Goal: Task Accomplishment & Management: Use online tool/utility

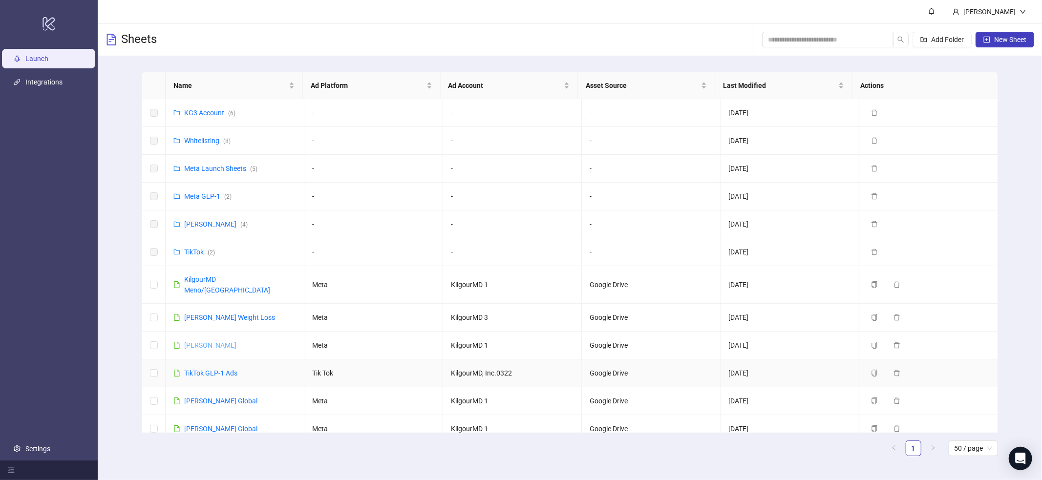
click at [237, 342] on link "[PERSON_NAME]" at bounding box center [210, 346] width 52 height 8
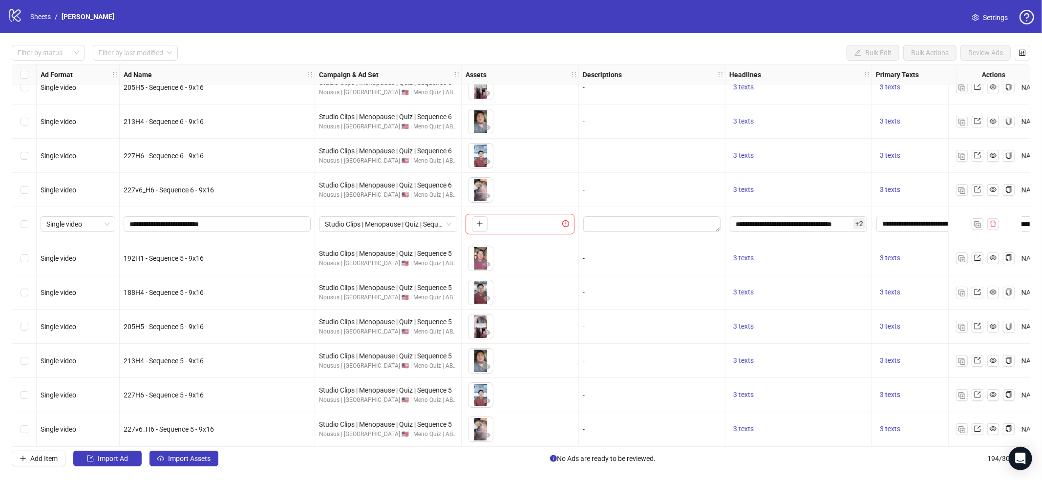
scroll to position [6278, 0]
click at [964, 427] on img "button" at bounding box center [962, 430] width 7 height 7
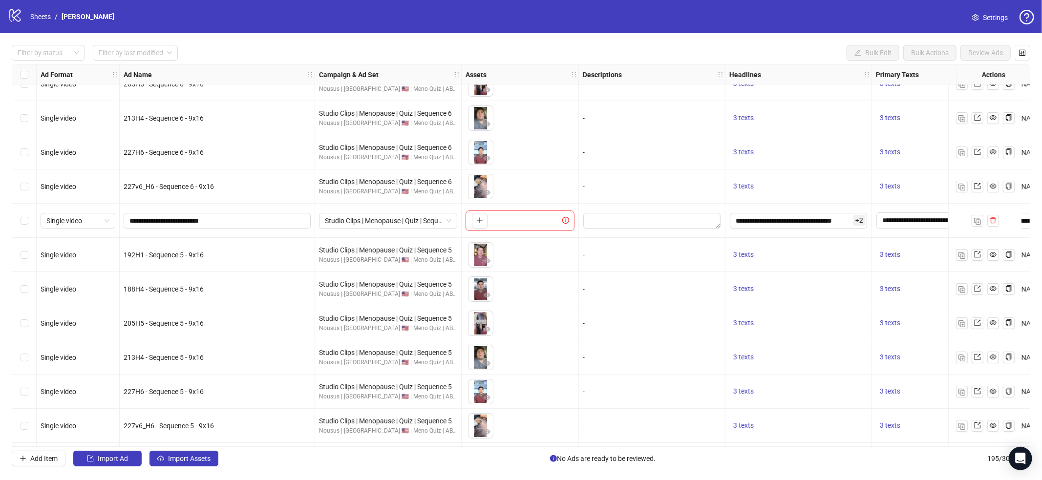
scroll to position [6312, 0]
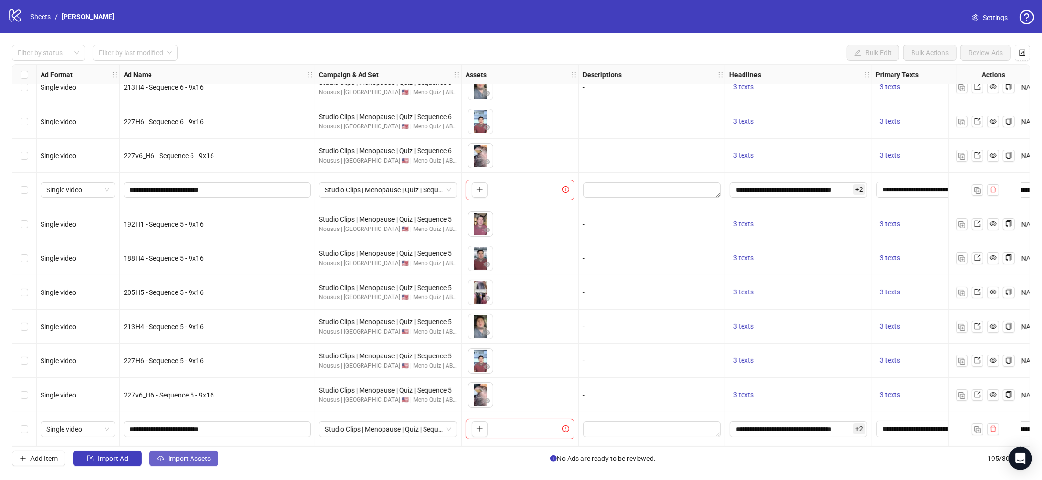
click at [209, 455] on span "Import Assets" at bounding box center [189, 459] width 43 height 8
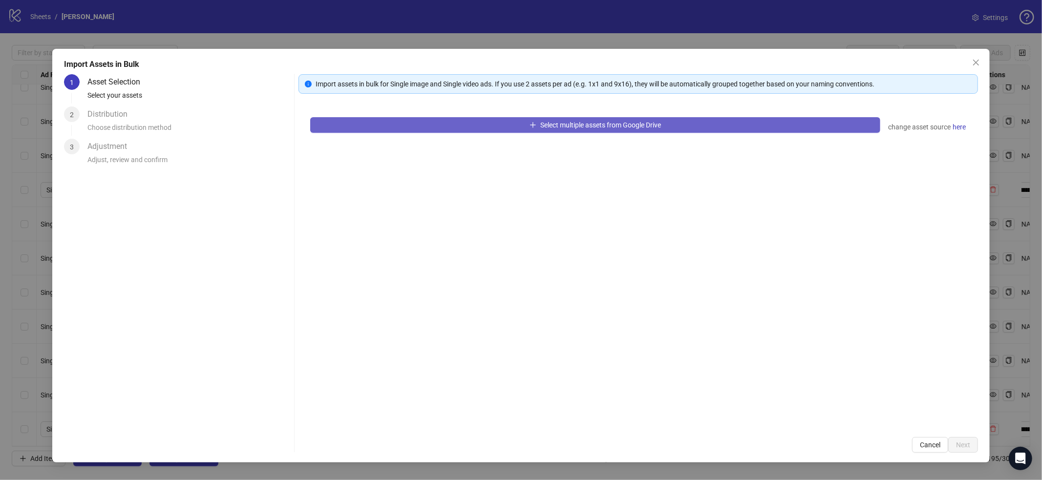
click at [596, 121] on span "Select multiple assets from Google Drive" at bounding box center [601, 125] width 121 height 8
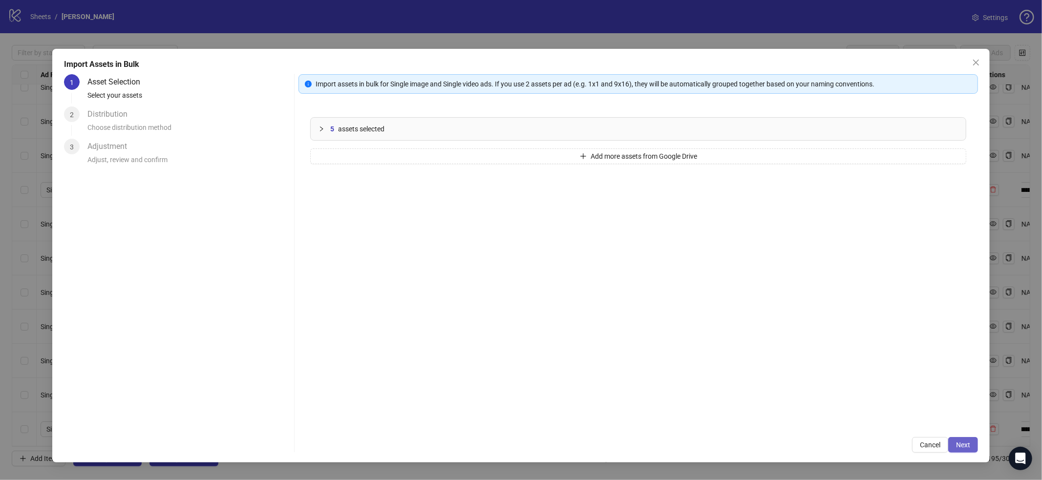
click at [968, 447] on span "Next" at bounding box center [963, 445] width 14 height 8
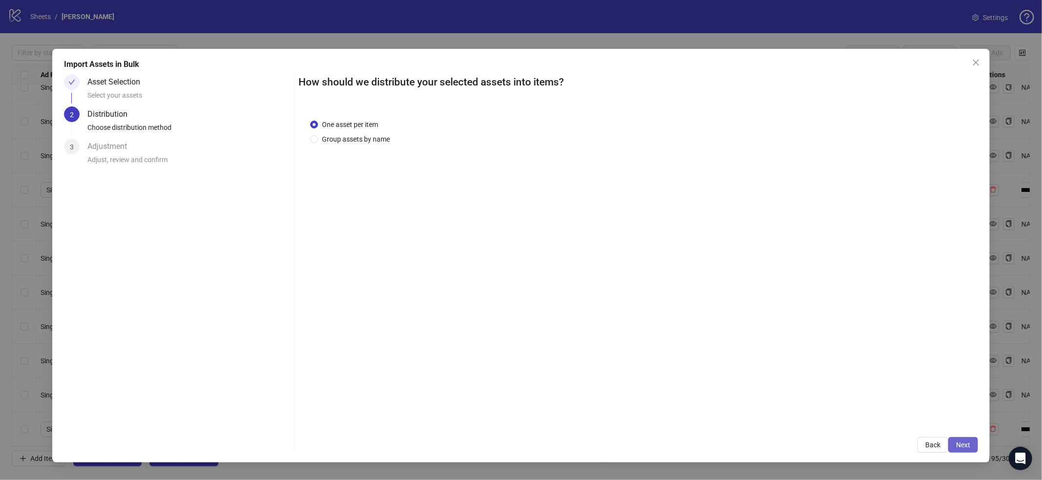
click at [963, 448] on span "Next" at bounding box center [963, 445] width 14 height 8
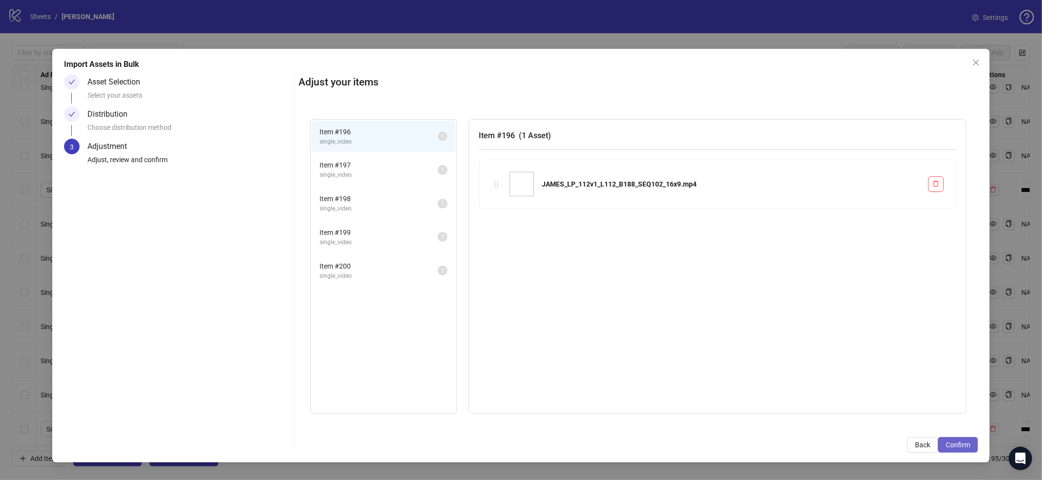
click at [977, 447] on button "Confirm" at bounding box center [958, 445] width 40 height 16
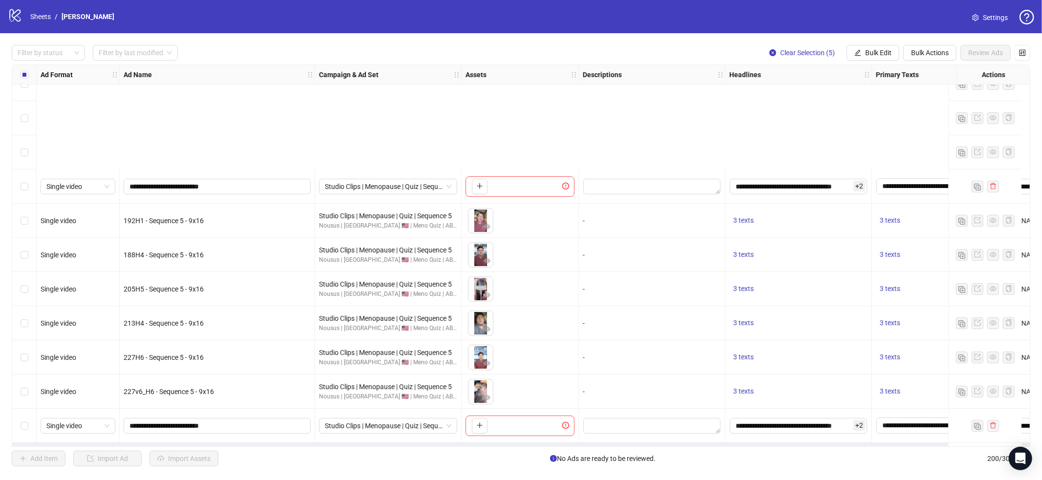
scroll to position [6484, 0]
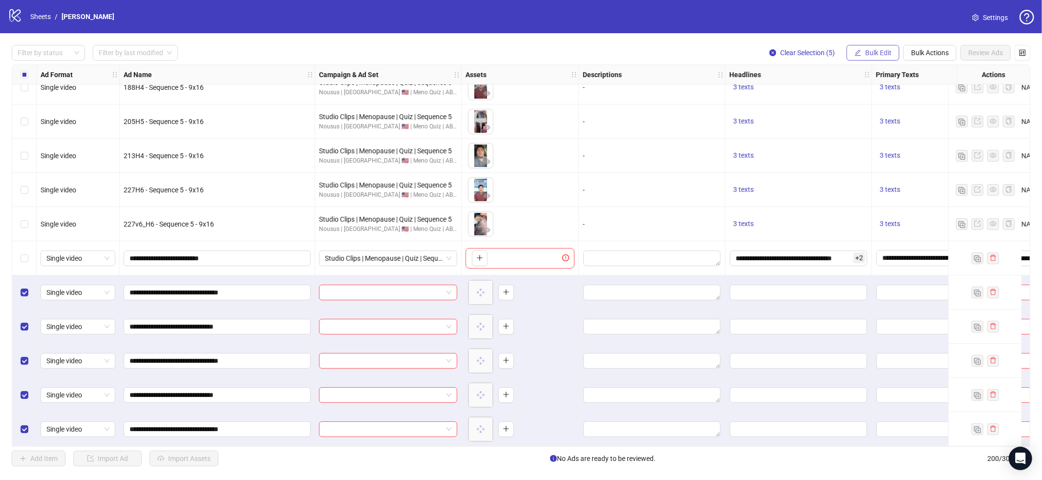
click at [890, 55] on span "Bulk Edit" at bounding box center [879, 53] width 26 height 8
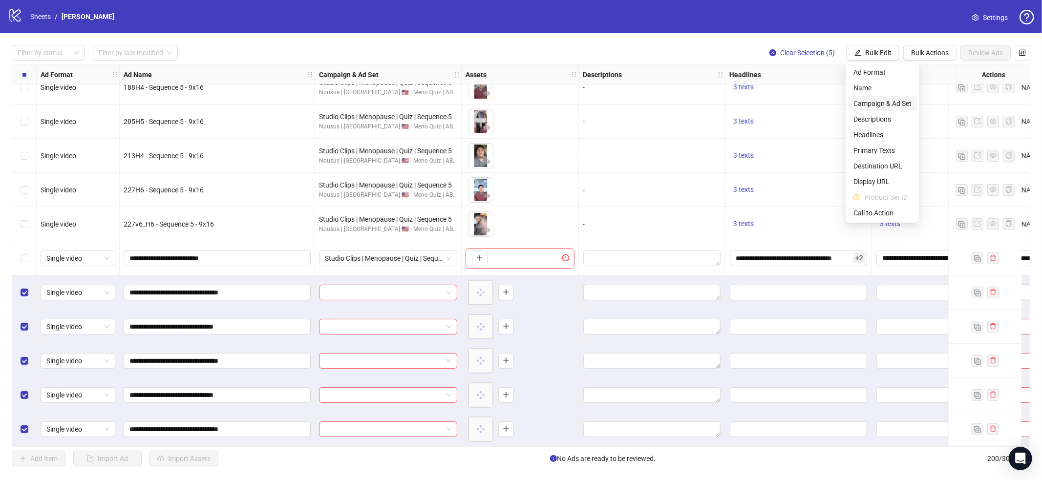
click at [885, 104] on span "Campaign & Ad Set" at bounding box center [883, 103] width 58 height 11
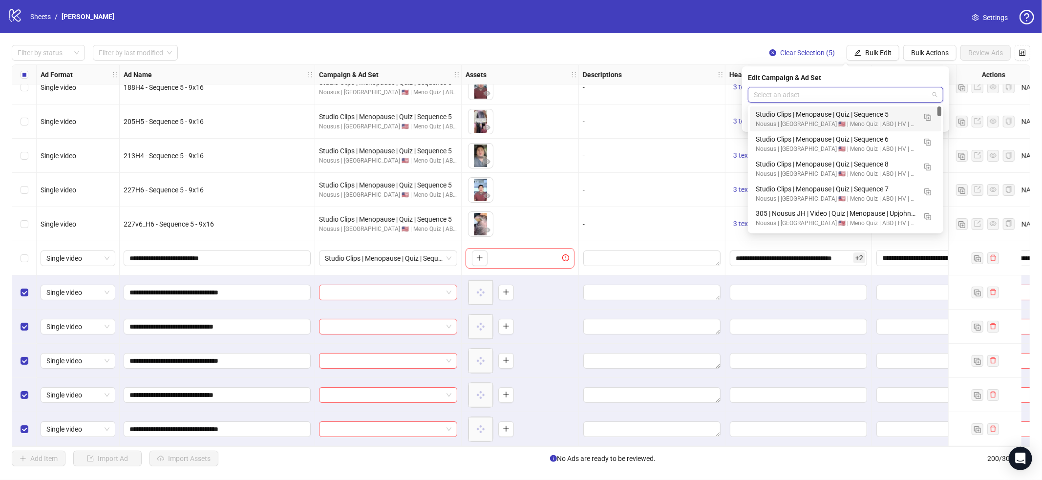
click at [786, 95] on input "search" at bounding box center [841, 94] width 175 height 15
click at [930, 118] on img "button" at bounding box center [928, 117] width 7 height 7
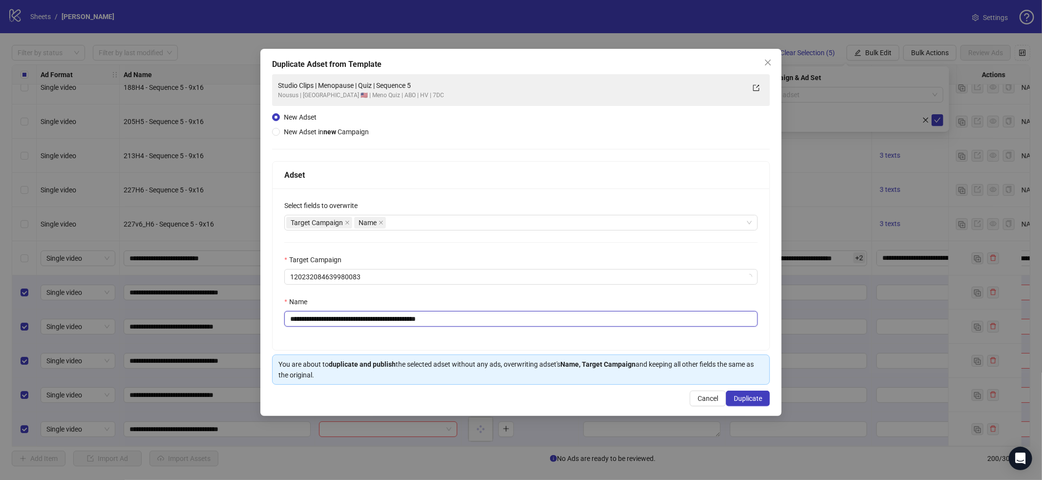
click at [564, 327] on div "**********" at bounding box center [521, 319] width 474 height 16
paste input "text"
type input "**********"
click at [752, 397] on span "Duplicate" at bounding box center [748, 399] width 28 height 8
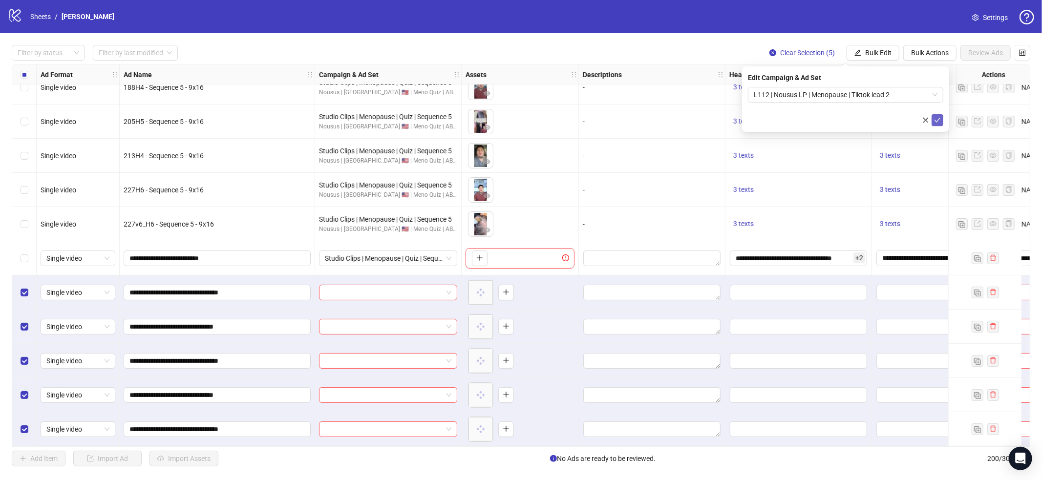
click at [937, 122] on icon "check" at bounding box center [937, 120] width 7 height 7
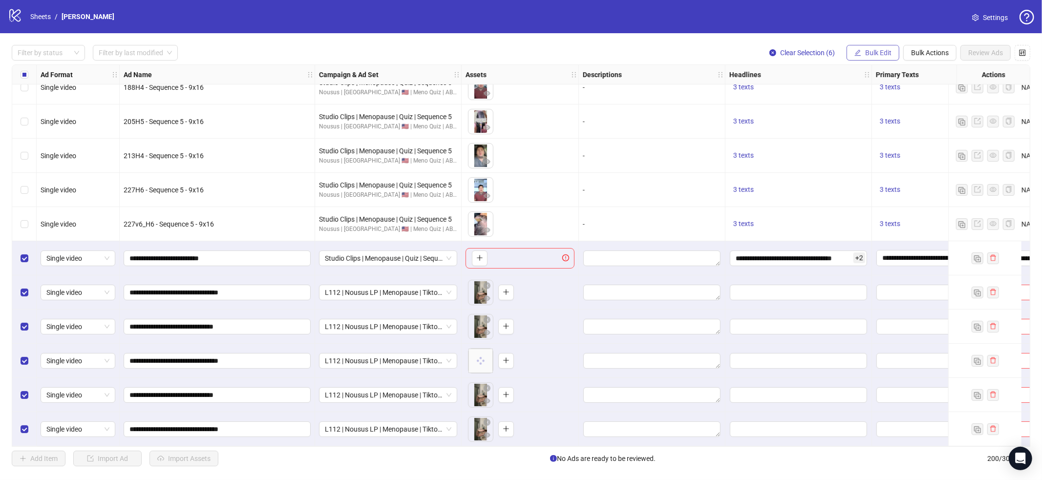
click at [871, 57] on button "Bulk Edit" at bounding box center [873, 53] width 53 height 16
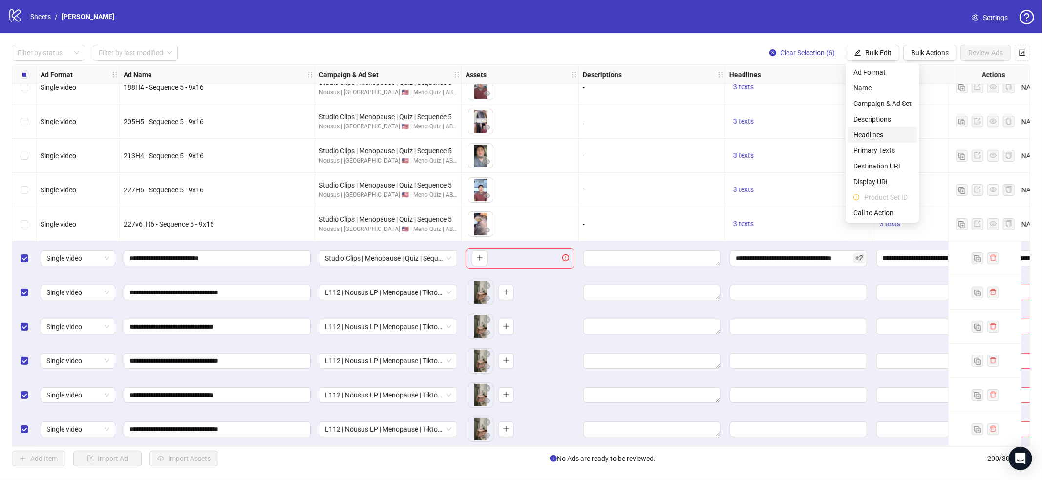
click at [875, 135] on span "Headlines" at bounding box center [883, 135] width 58 height 11
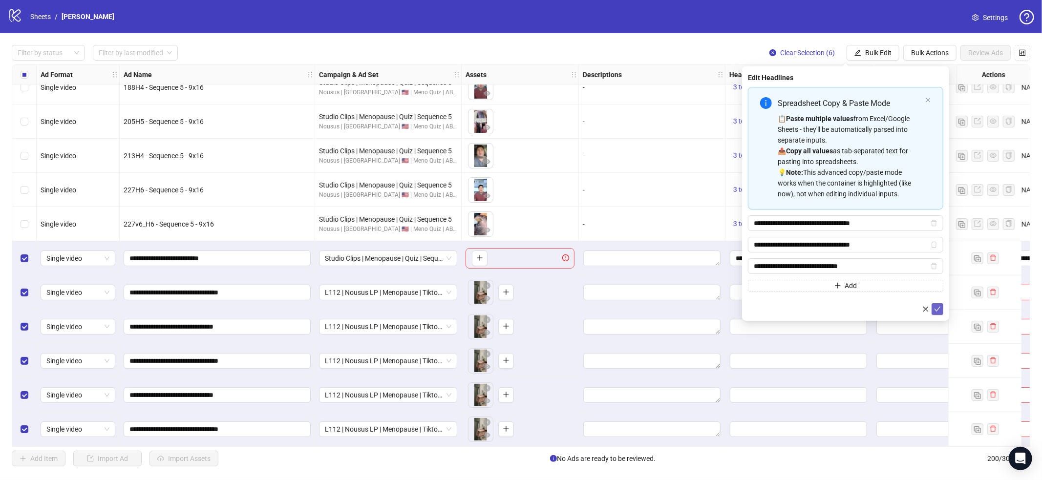
click at [938, 310] on icon "check" at bounding box center [937, 309] width 7 height 7
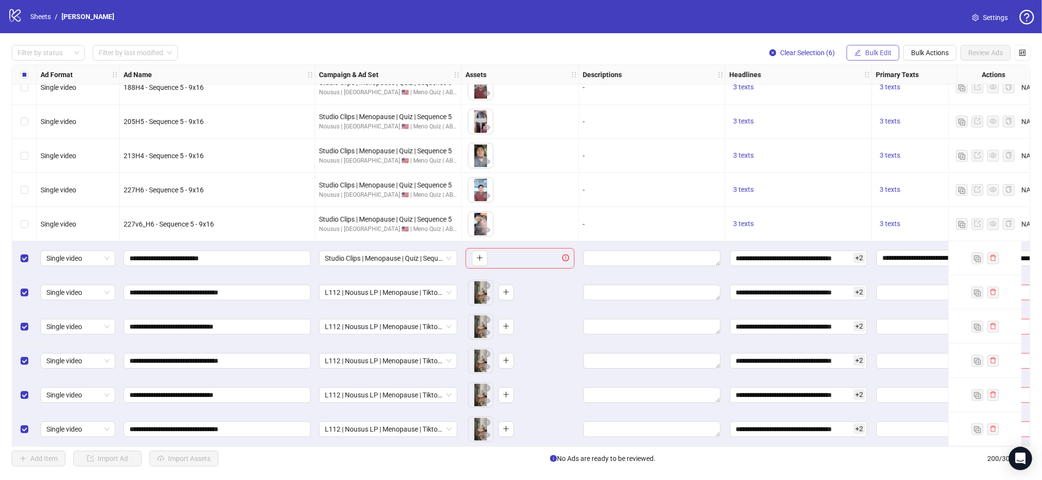
click at [869, 55] on span "Bulk Edit" at bounding box center [879, 53] width 26 height 8
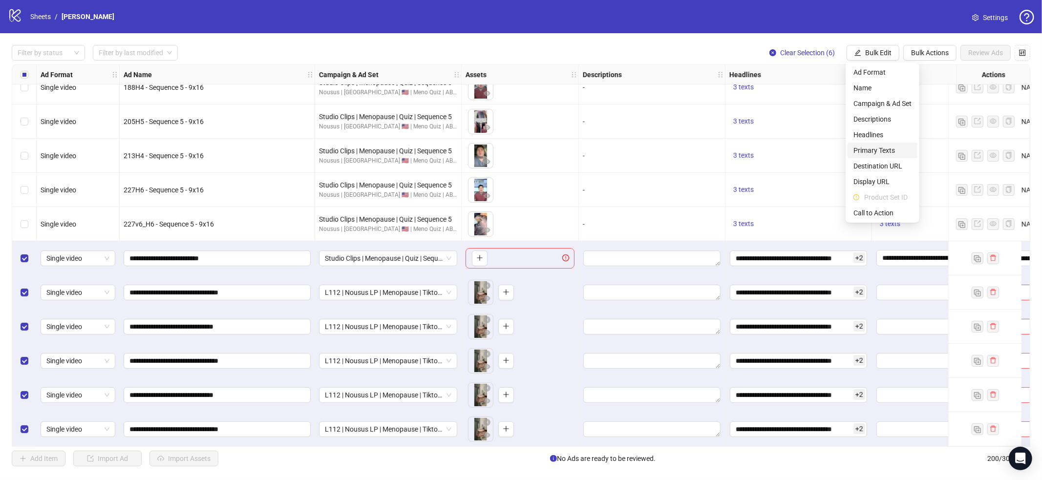
click at [879, 152] on span "Primary Texts" at bounding box center [883, 150] width 58 height 11
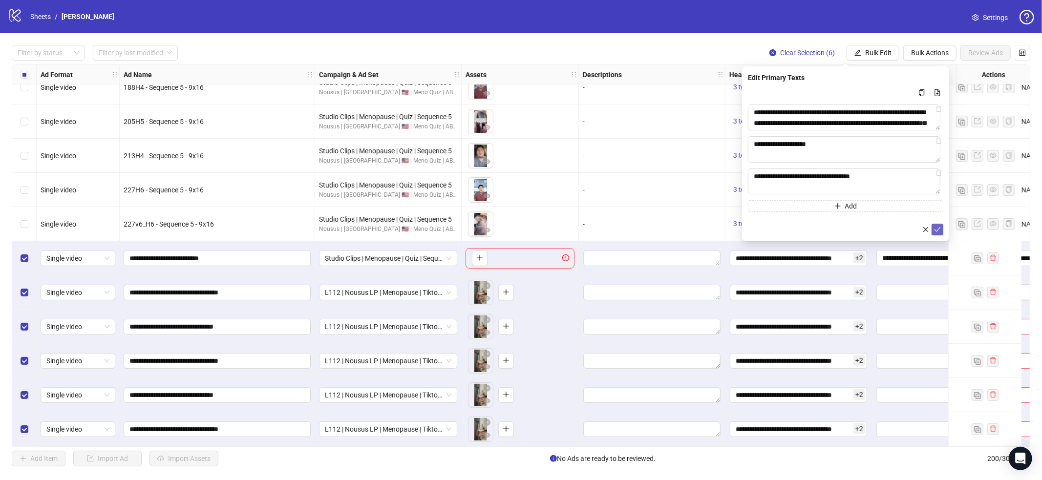
click at [937, 229] on icon "check" at bounding box center [937, 229] width 7 height 7
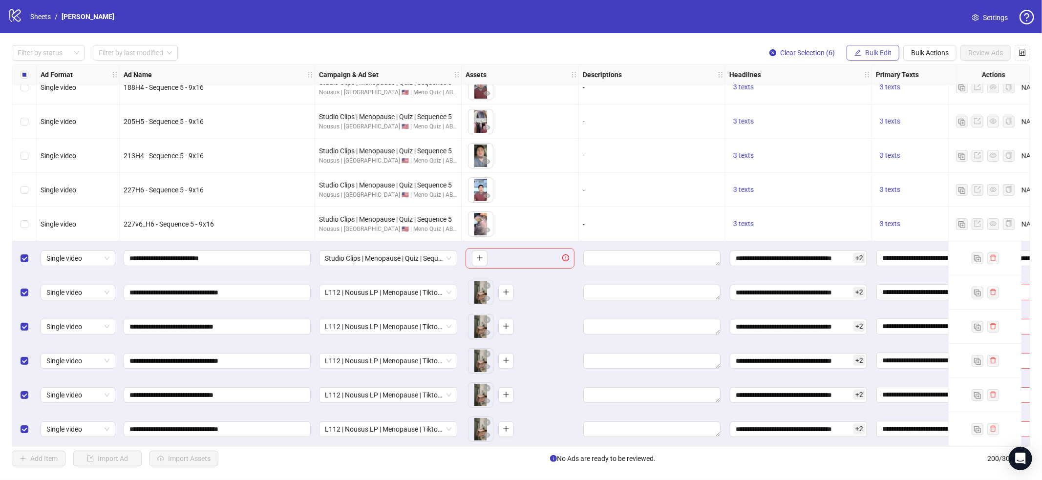
click at [890, 52] on span "Bulk Edit" at bounding box center [879, 53] width 26 height 8
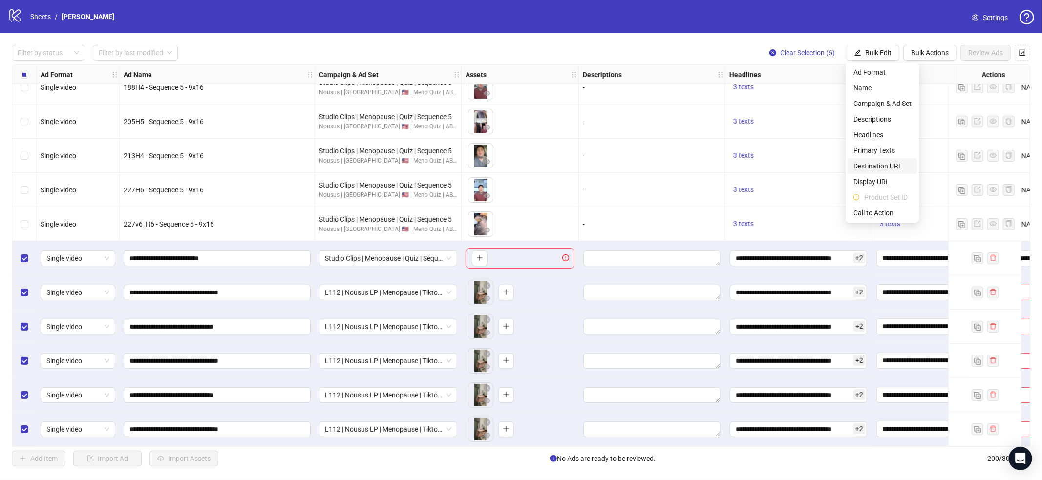
click at [888, 164] on span "Destination URL" at bounding box center [883, 166] width 58 height 11
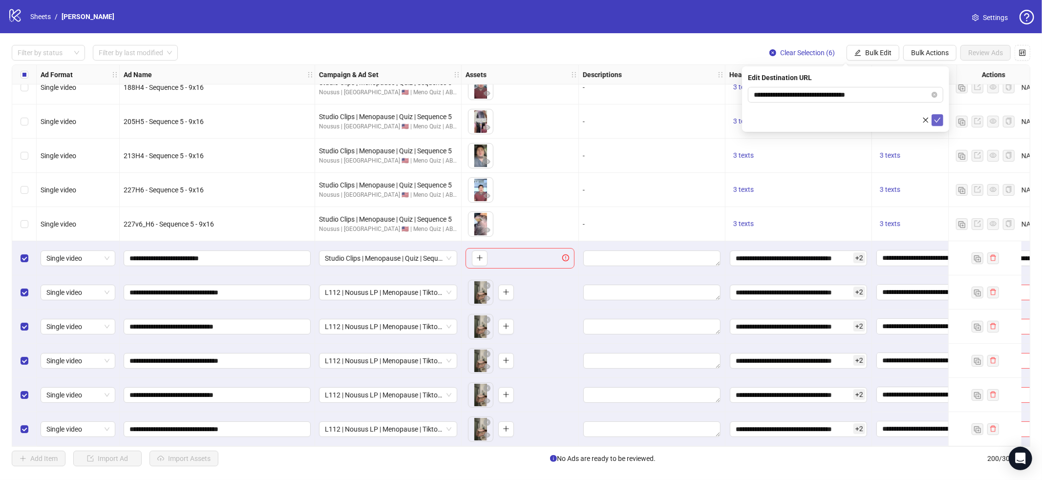
click at [941, 123] on button "submit" at bounding box center [938, 120] width 12 height 12
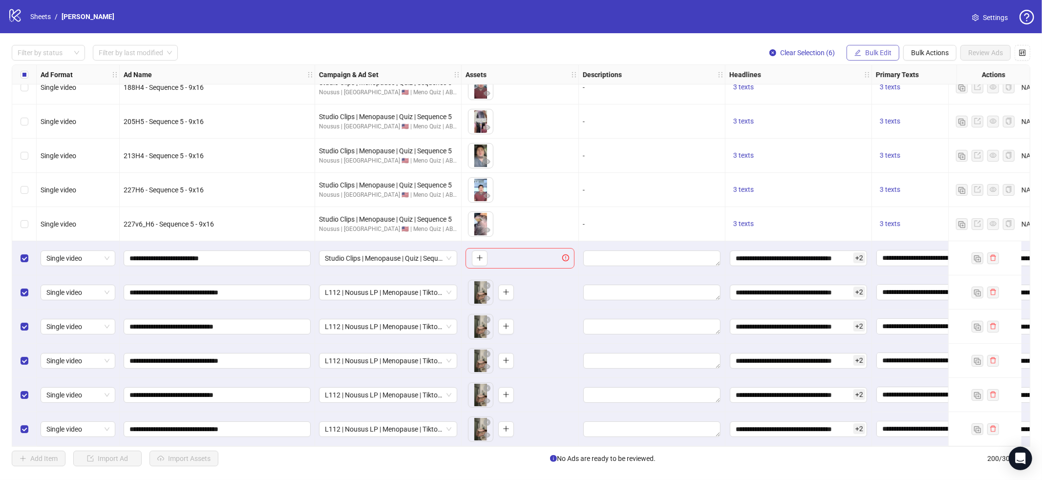
click at [869, 51] on span "Bulk Edit" at bounding box center [879, 53] width 26 height 8
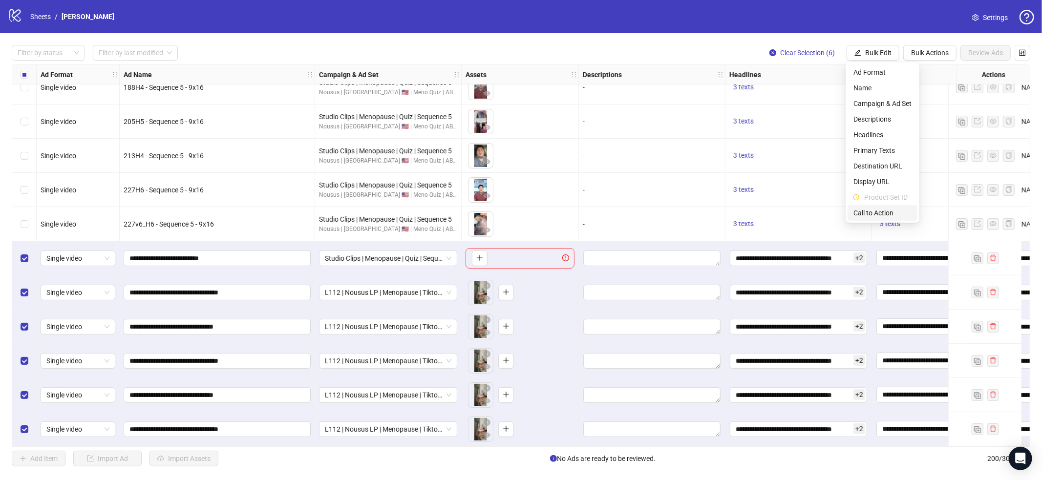
click at [875, 214] on span "Call to Action" at bounding box center [883, 213] width 58 height 11
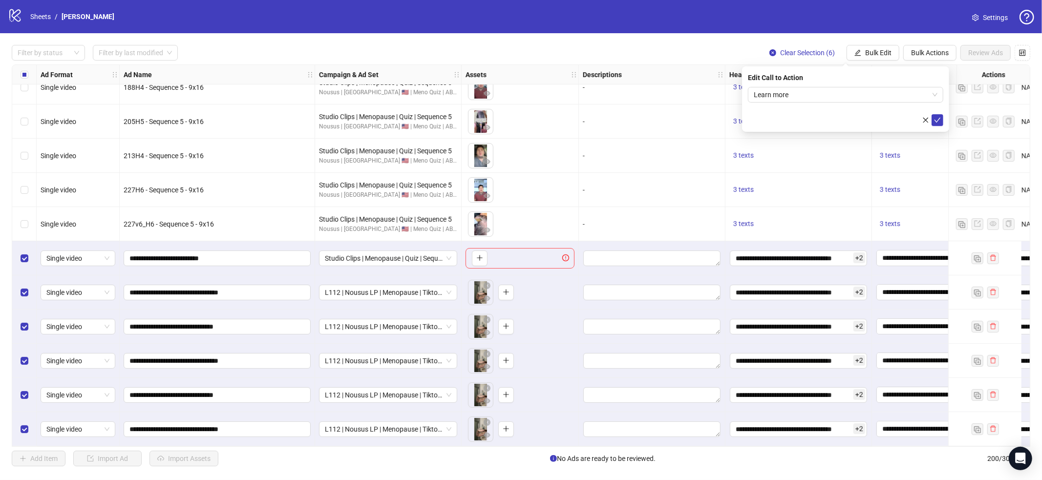
click at [945, 124] on div "Edit Call to Action Learn more" at bounding box center [845, 98] width 207 height 65
click at [939, 120] on icon "check" at bounding box center [937, 120] width 7 height 7
click at [667, 458] on span "Select All" at bounding box center [663, 459] width 27 height 8
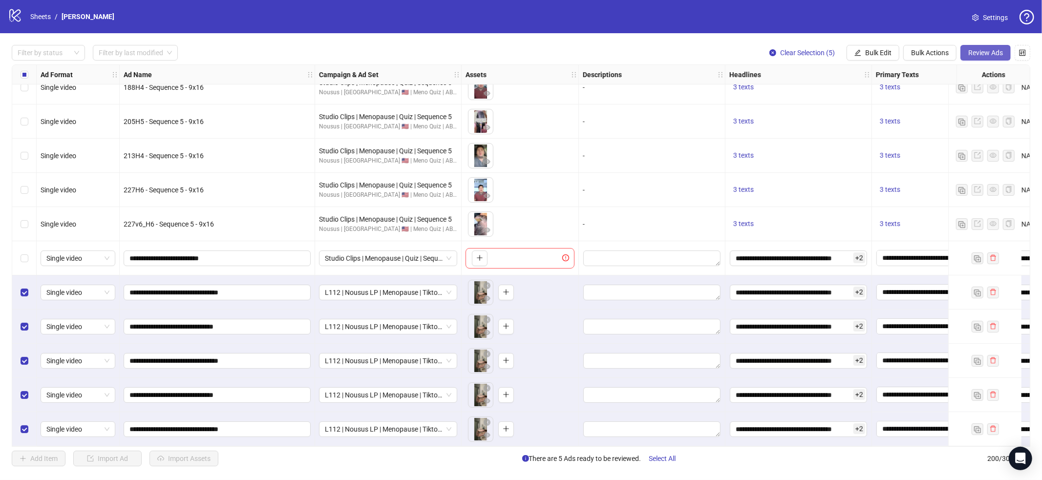
click at [966, 50] on button "Review Ads" at bounding box center [986, 53] width 50 height 16
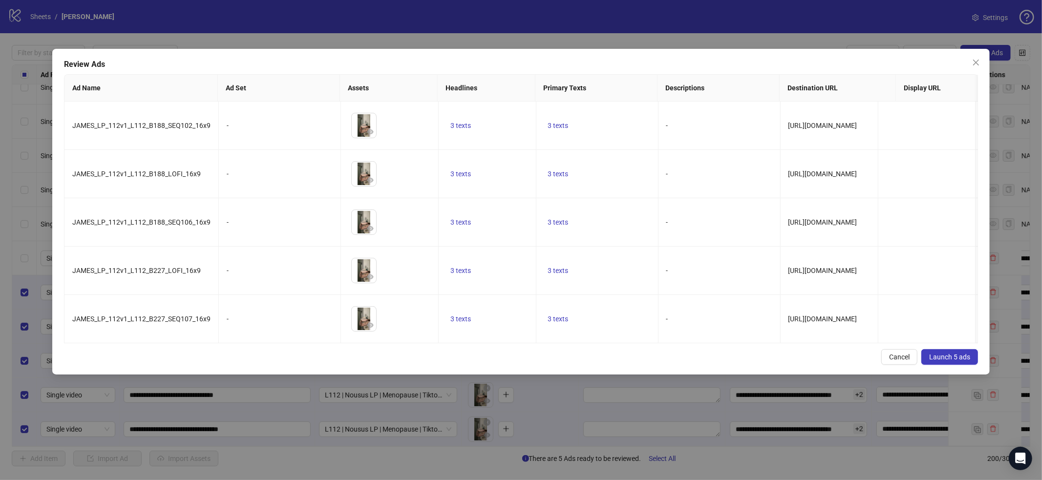
click at [939, 361] on span "Launch 5 ads" at bounding box center [950, 357] width 41 height 8
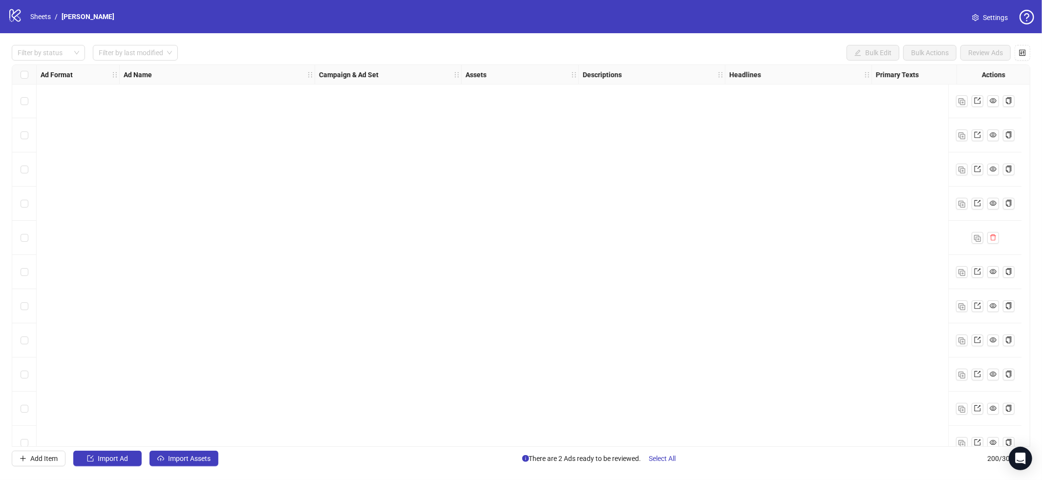
scroll to position [6484, 0]
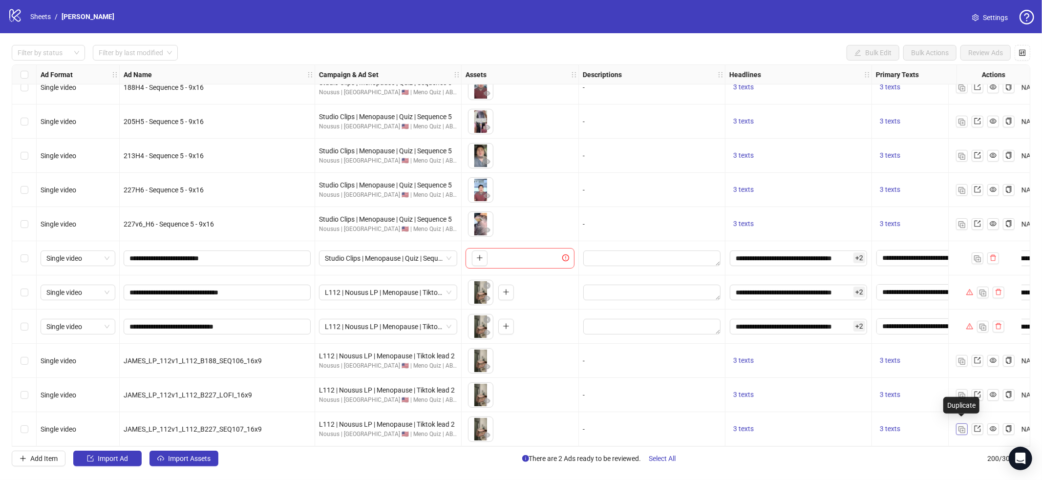
click at [960, 431] on button "button" at bounding box center [962, 430] width 12 height 12
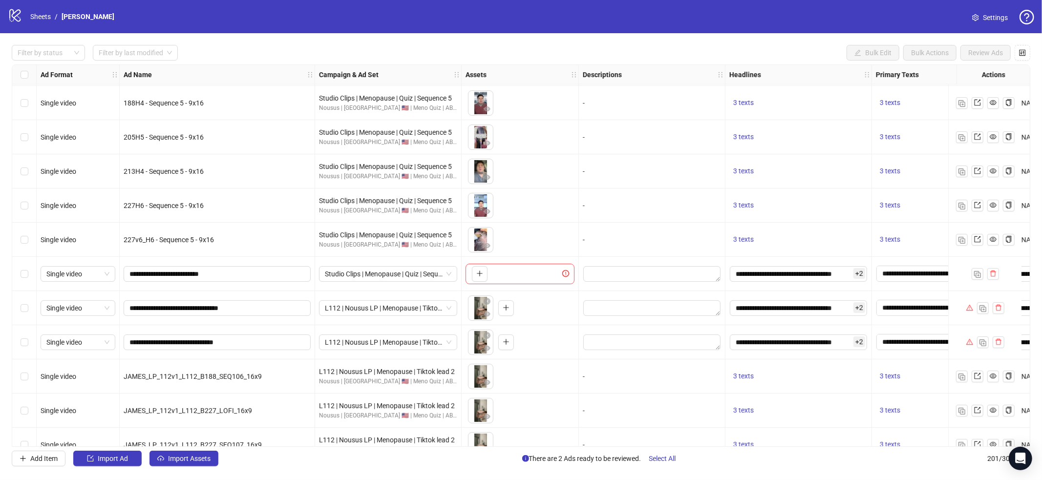
scroll to position [6518, 0]
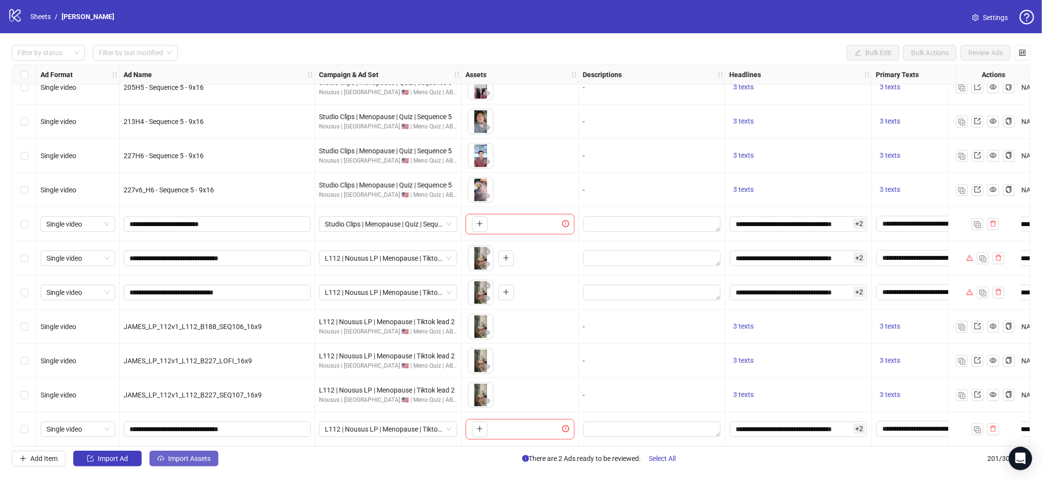
click at [195, 460] on span "Import Assets" at bounding box center [189, 459] width 43 height 8
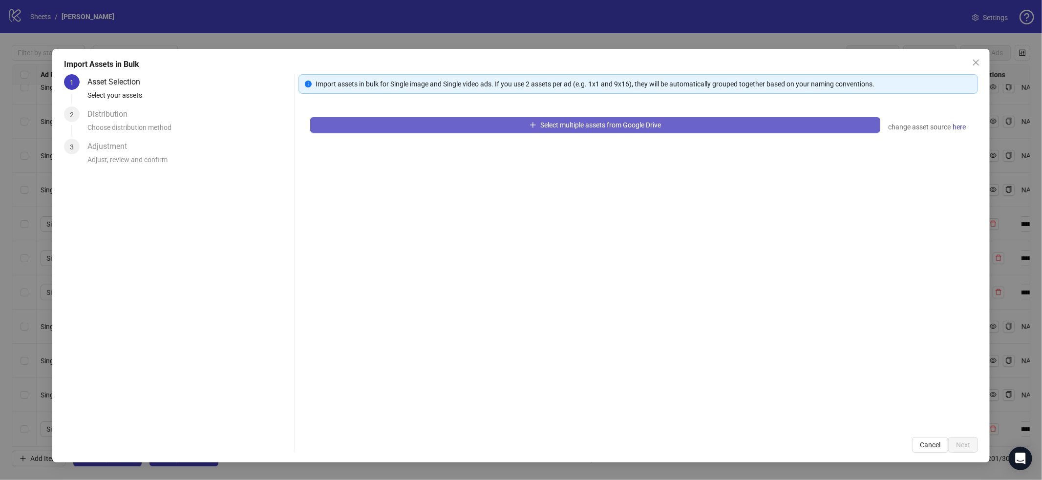
click at [416, 126] on button "Select multiple assets from Google Drive" at bounding box center [595, 125] width 570 height 16
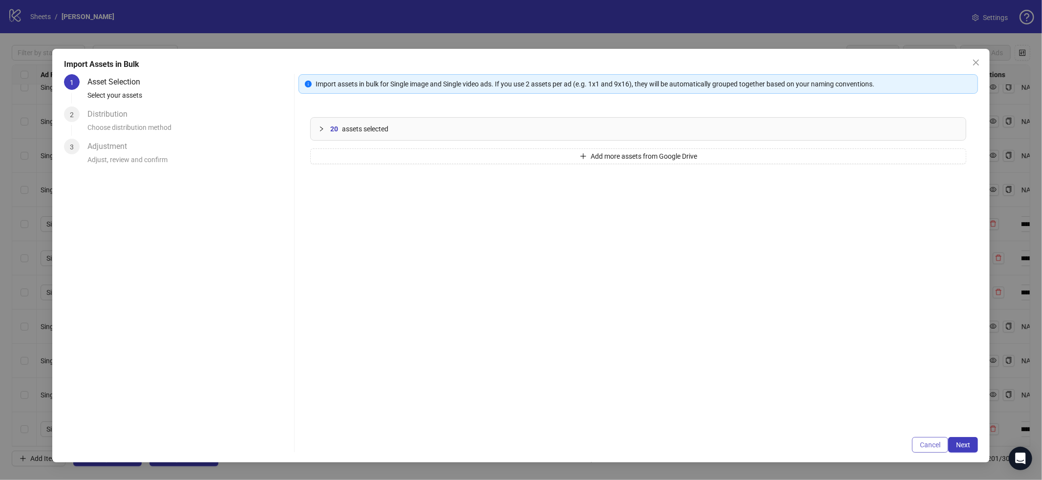
click at [948, 438] on button "Cancel" at bounding box center [930, 445] width 36 height 16
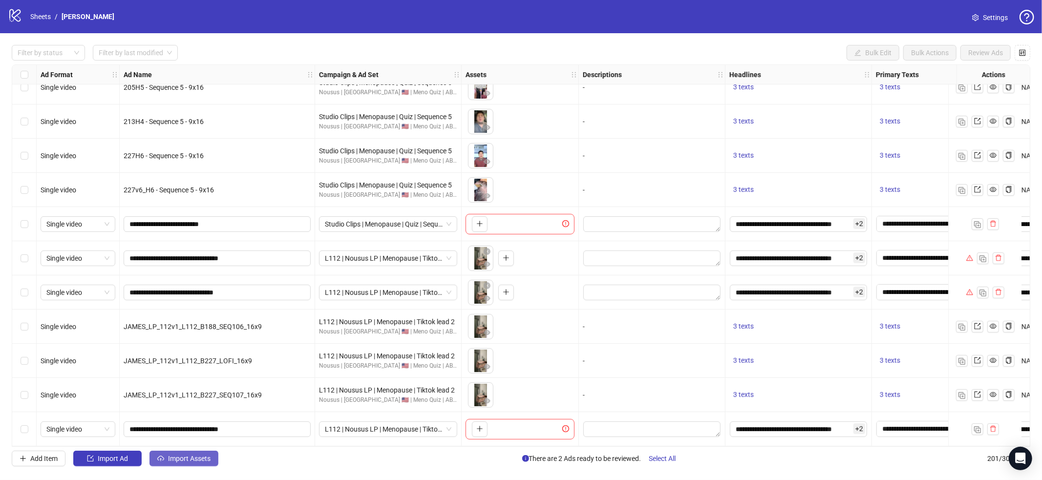
click at [173, 460] on span "Import Assets" at bounding box center [189, 459] width 43 height 8
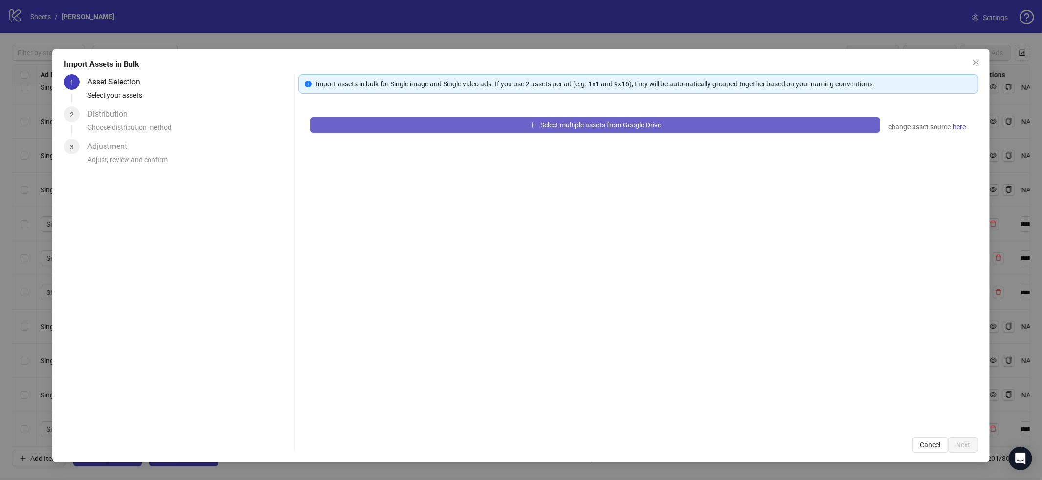
click at [512, 122] on button "Select multiple assets from Google Drive" at bounding box center [595, 125] width 570 height 16
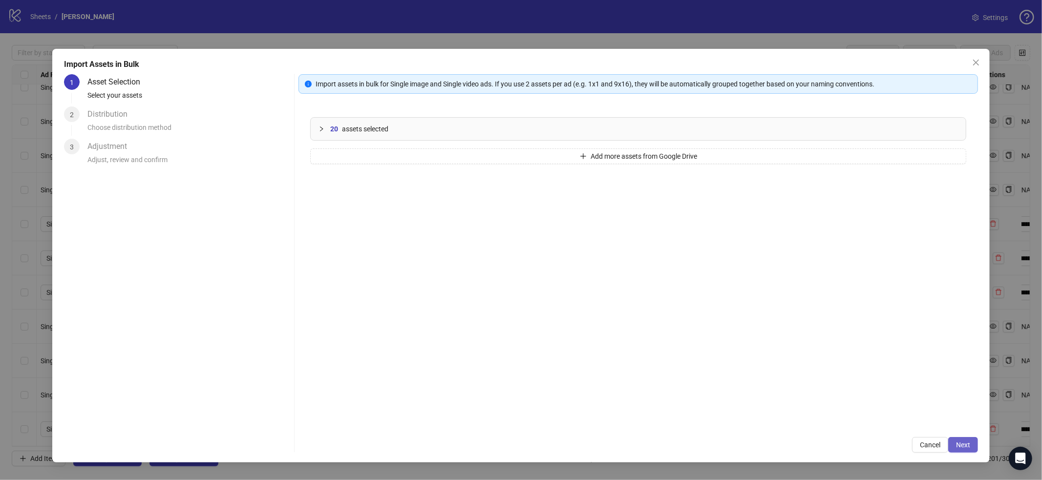
click at [969, 444] on span "Next" at bounding box center [963, 445] width 14 height 8
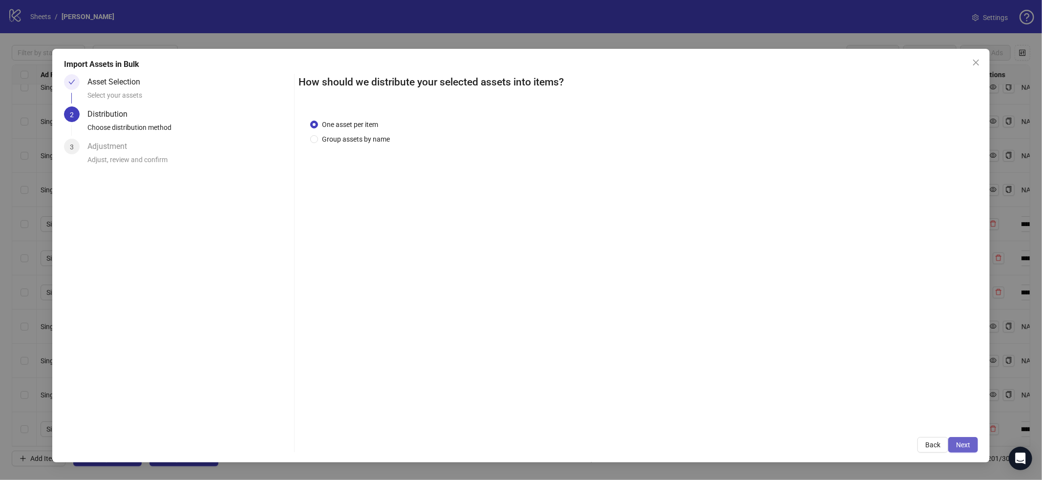
click at [965, 446] on span "Next" at bounding box center [963, 445] width 14 height 8
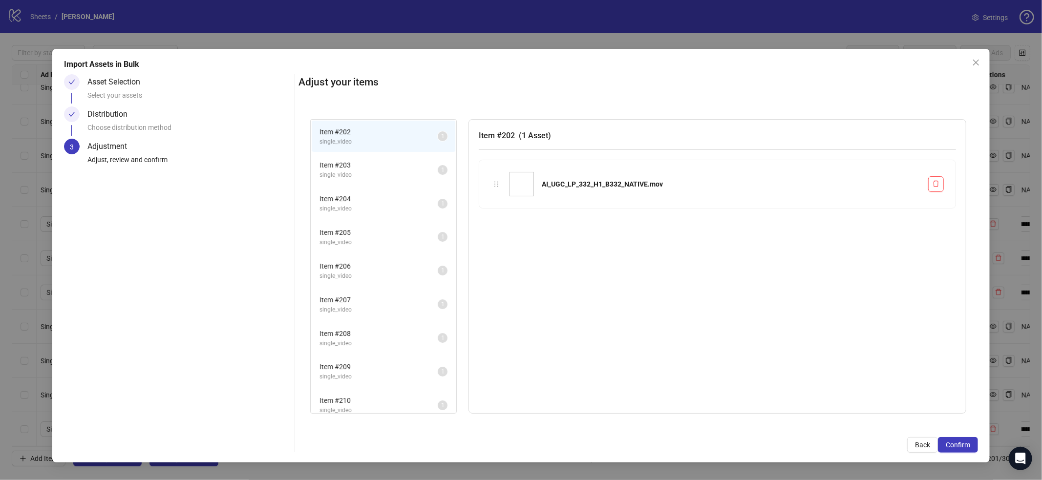
click at [965, 446] on span "Confirm" at bounding box center [958, 445] width 24 height 8
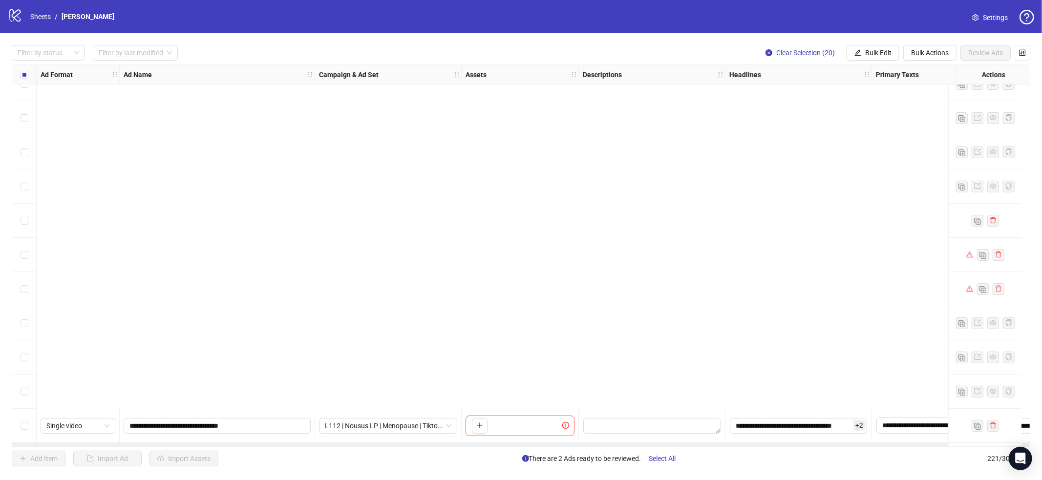
scroll to position [7202, 0]
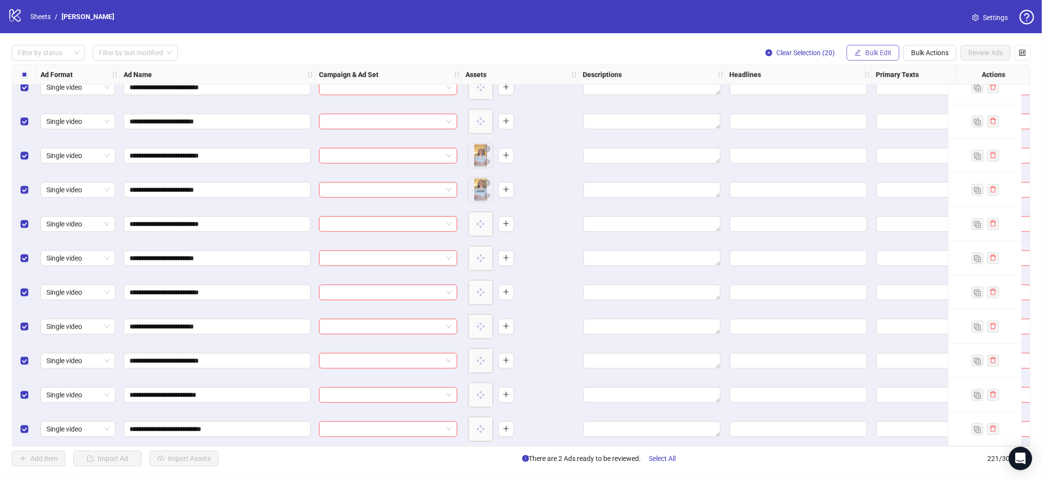
click at [877, 51] on span "Bulk Edit" at bounding box center [879, 53] width 26 height 8
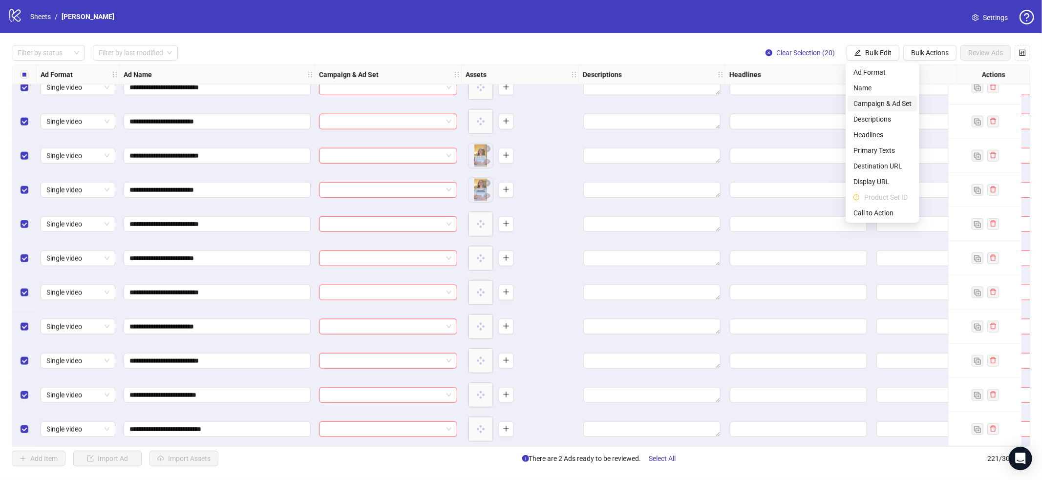
click at [873, 107] on span "Campaign & Ad Set" at bounding box center [883, 103] width 58 height 11
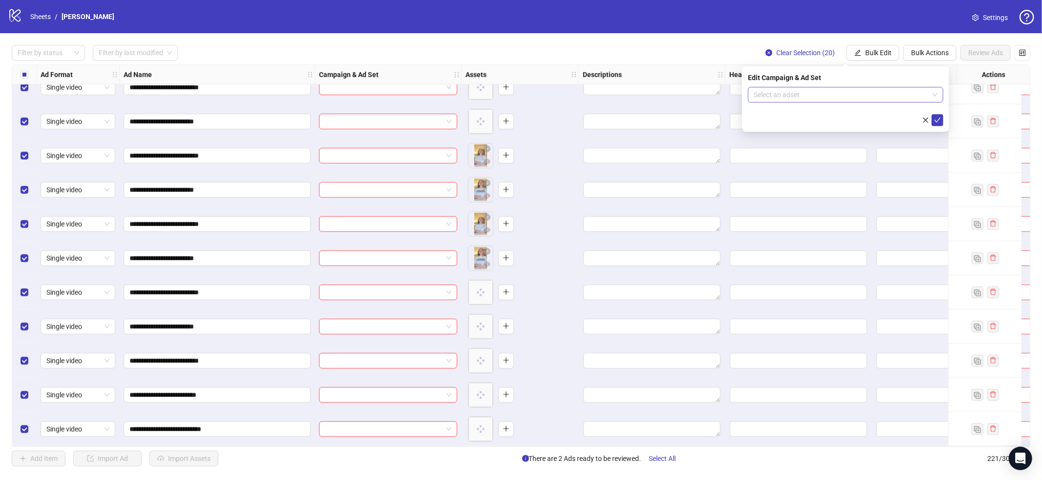
click at [849, 94] on input "search" at bounding box center [841, 94] width 175 height 15
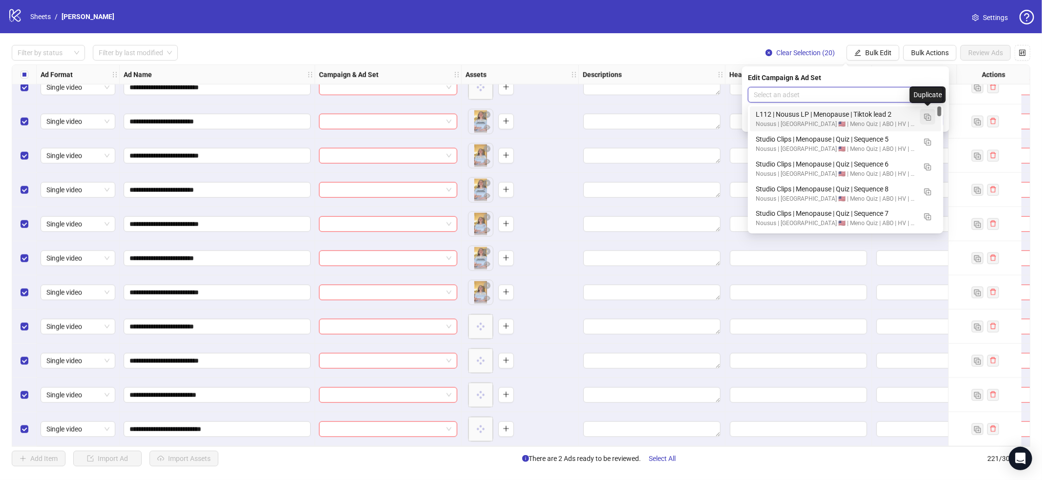
click at [925, 114] on img "button" at bounding box center [928, 117] width 7 height 7
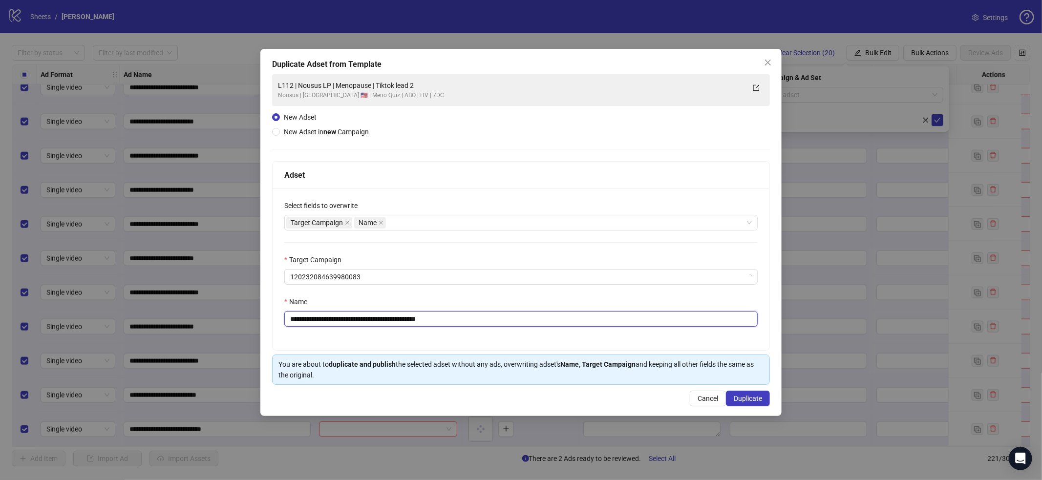
click at [469, 314] on input "**********" at bounding box center [521, 319] width 474 height 16
paste input "text"
type input "**********"
click at [759, 400] on span "Duplicate" at bounding box center [748, 399] width 28 height 8
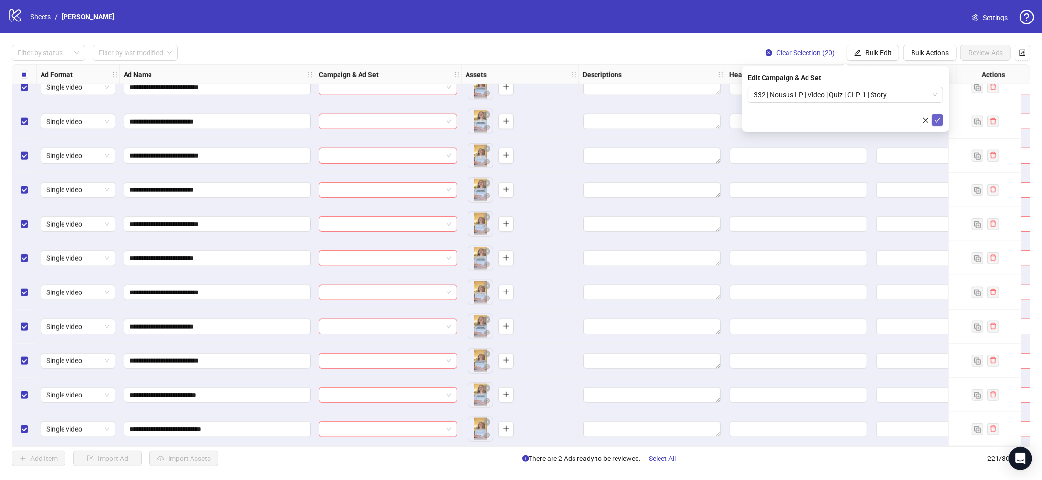
click at [938, 120] on icon "check" at bounding box center [938, 120] width 6 height 5
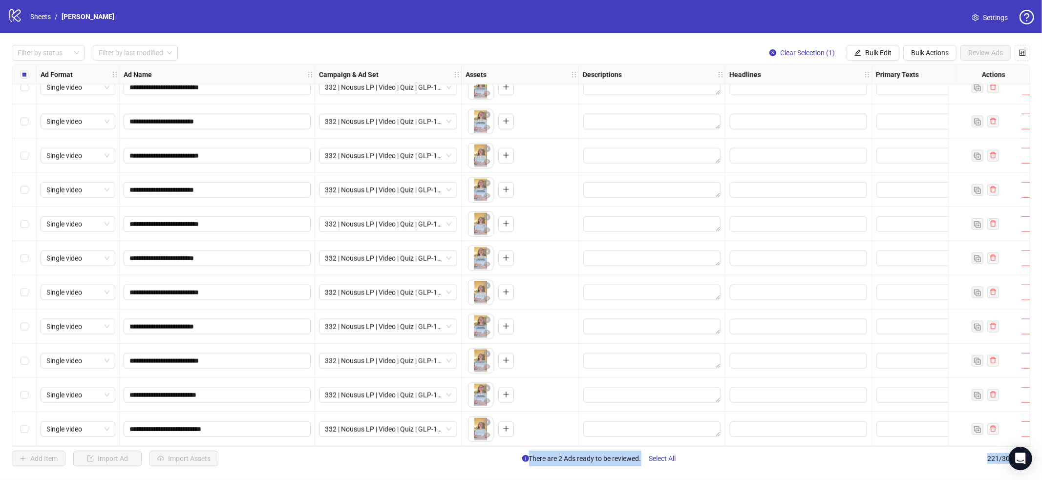
click at [19, 424] on div "Select row 221" at bounding box center [24, 429] width 24 height 34
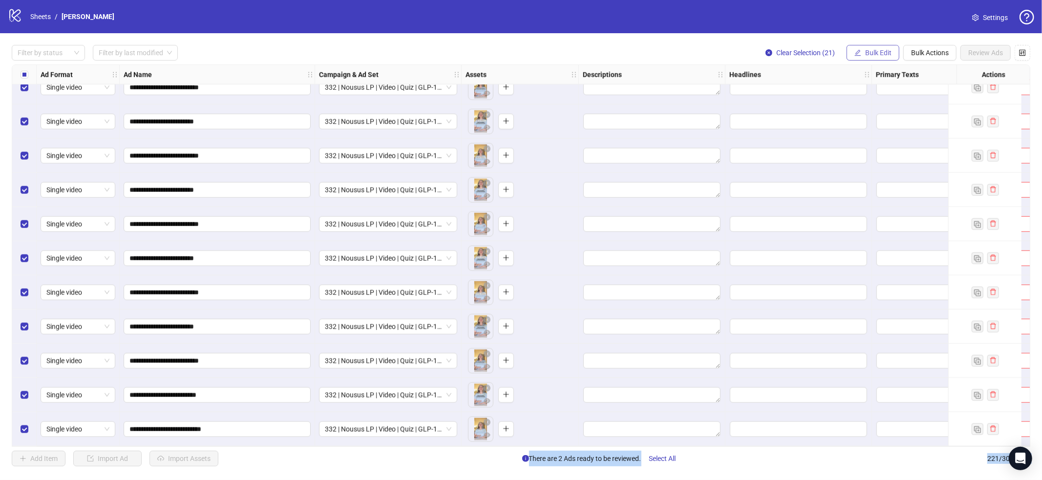
click at [867, 51] on span "Bulk Edit" at bounding box center [879, 53] width 26 height 8
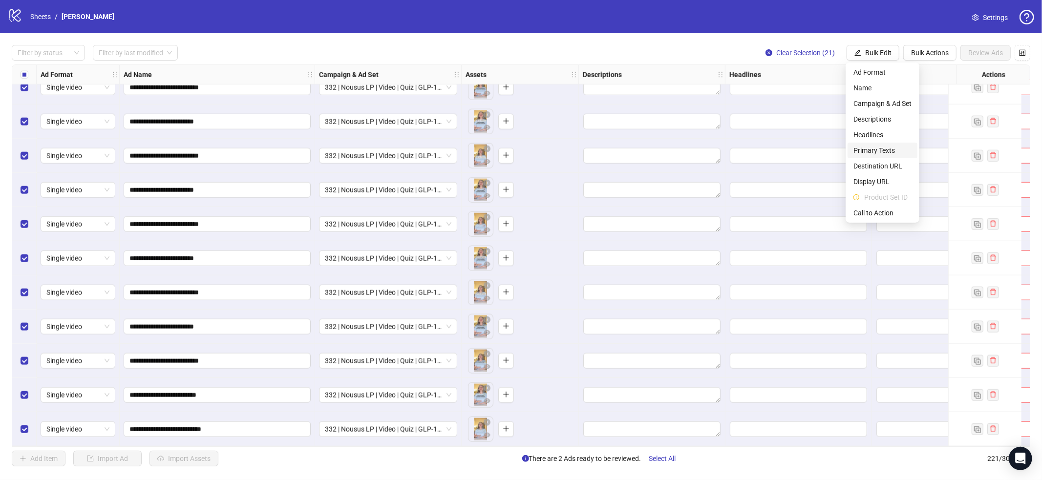
click at [867, 149] on span "Primary Texts" at bounding box center [883, 150] width 58 height 11
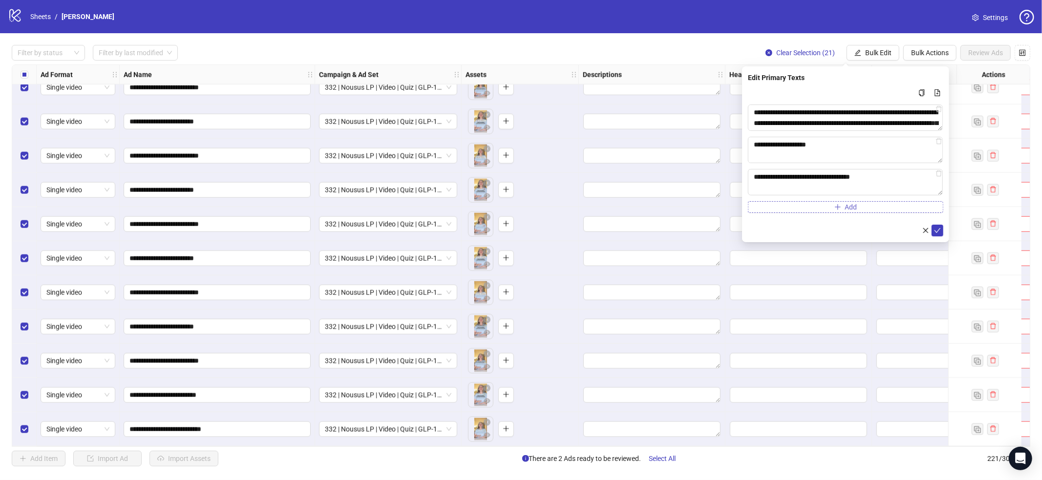
drag, startPoint x: 935, startPoint y: 229, endPoint x: 932, endPoint y: 213, distance: 17.0
click at [935, 229] on icon "check" at bounding box center [937, 230] width 7 height 7
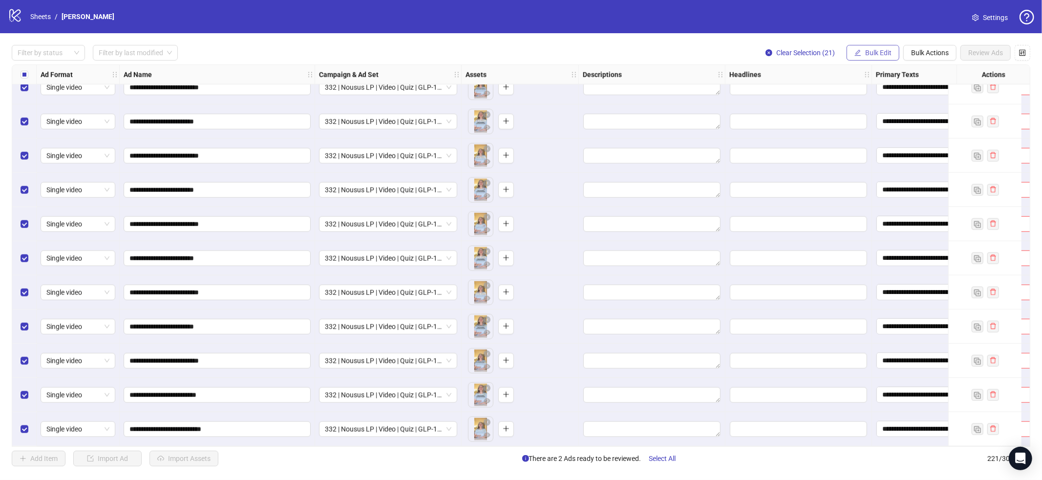
click at [877, 56] on span "Bulk Edit" at bounding box center [879, 53] width 26 height 8
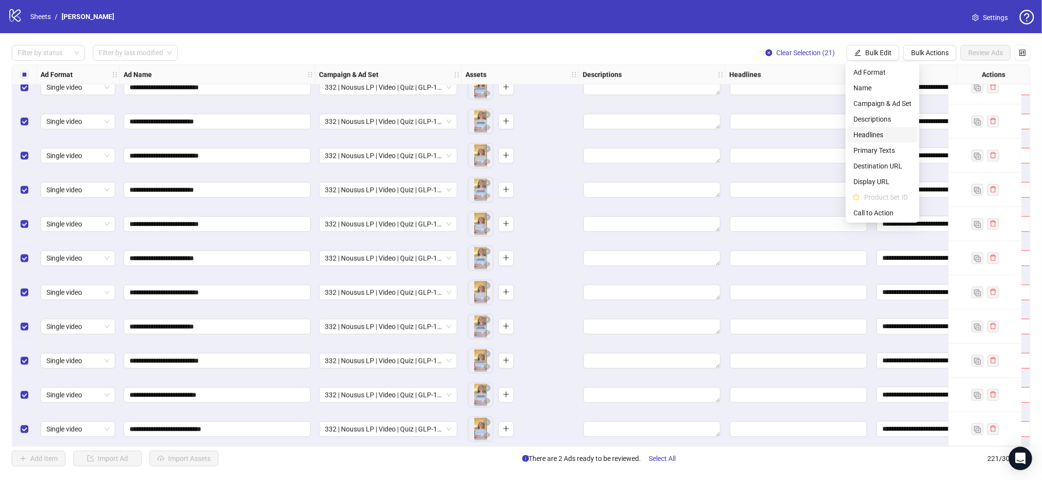
click at [884, 136] on span "Headlines" at bounding box center [883, 135] width 58 height 11
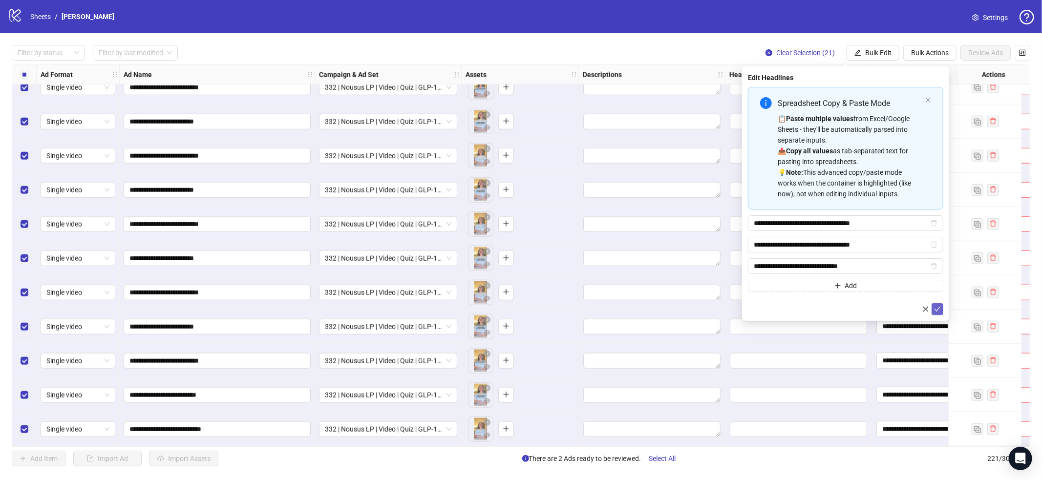
click at [940, 310] on icon "check" at bounding box center [937, 309] width 7 height 7
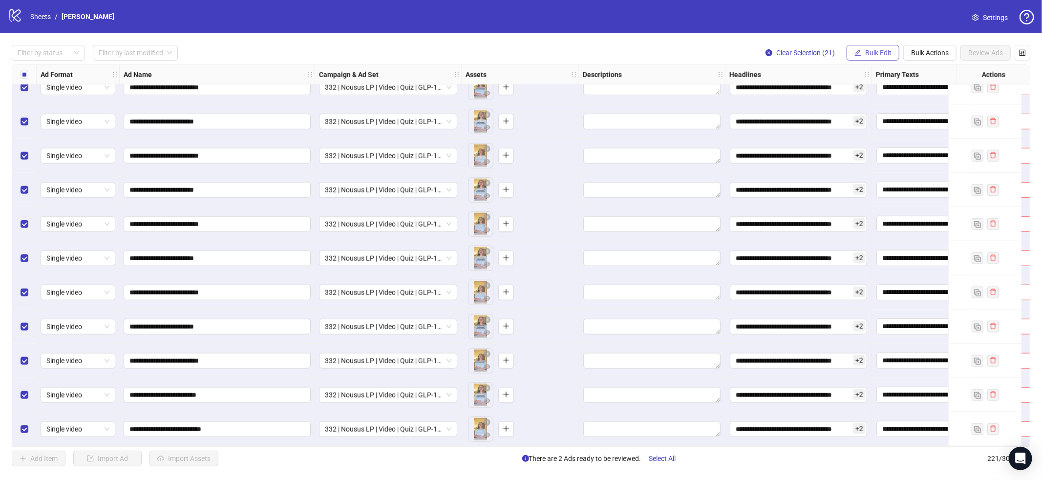
click at [869, 53] on span "Bulk Edit" at bounding box center [879, 53] width 26 height 8
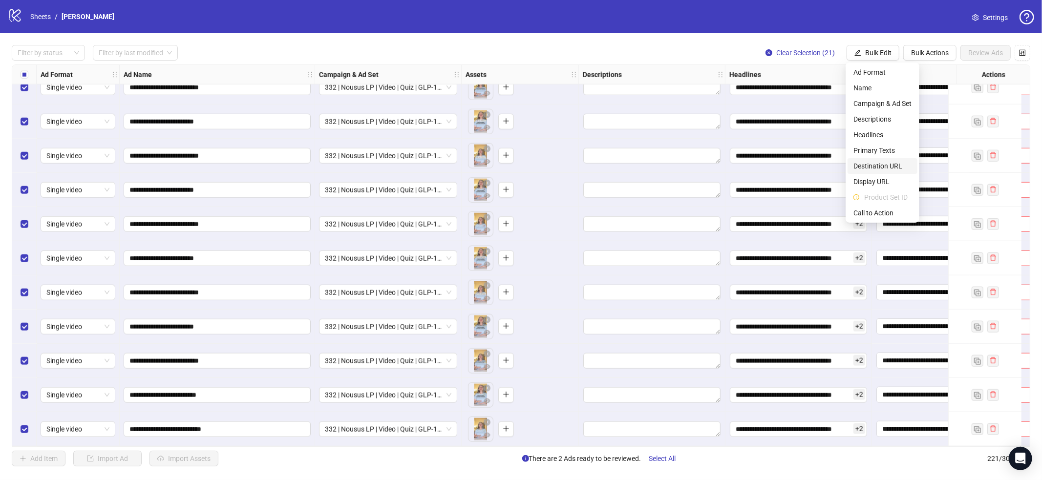
click at [871, 165] on span "Destination URL" at bounding box center [883, 166] width 58 height 11
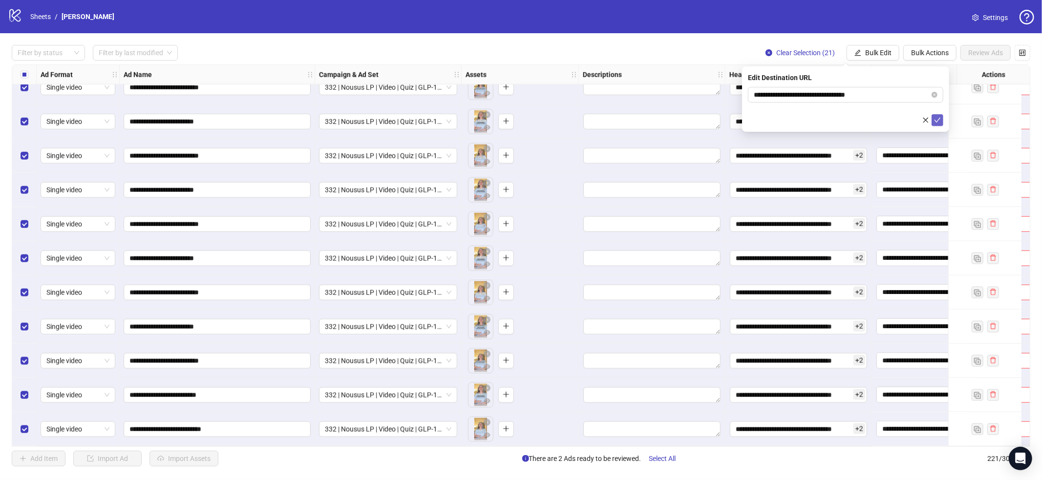
click at [938, 118] on icon "check" at bounding box center [937, 120] width 7 height 7
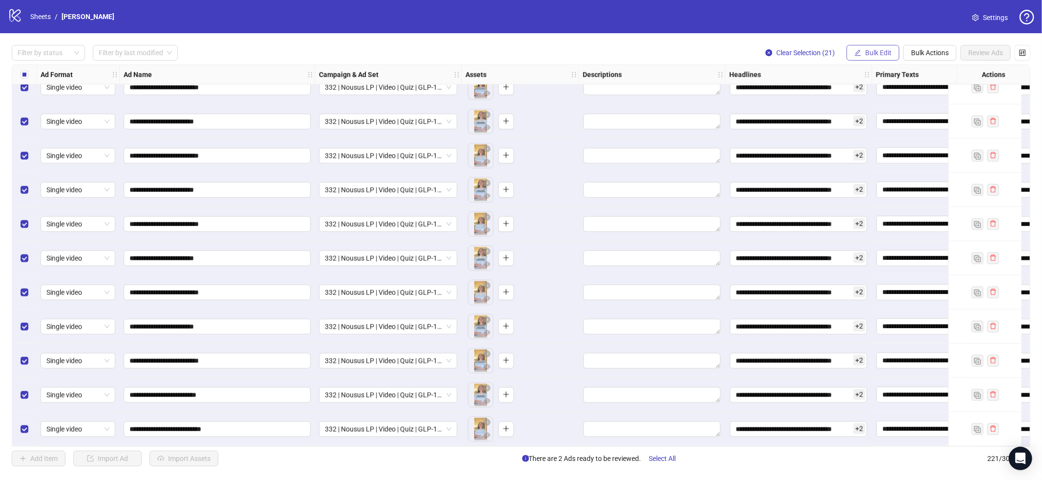
click at [869, 51] on span "Bulk Edit" at bounding box center [879, 53] width 26 height 8
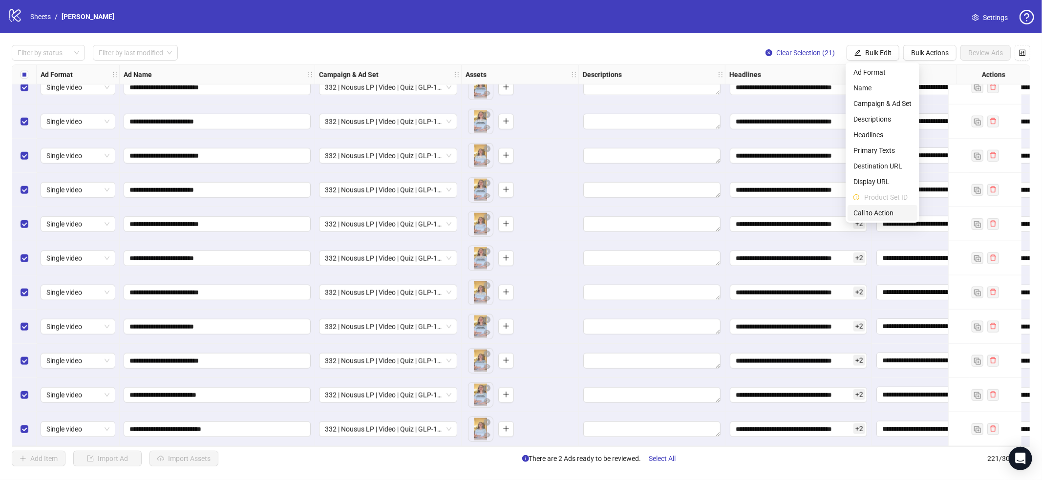
click at [878, 210] on span "Call to Action" at bounding box center [883, 213] width 58 height 11
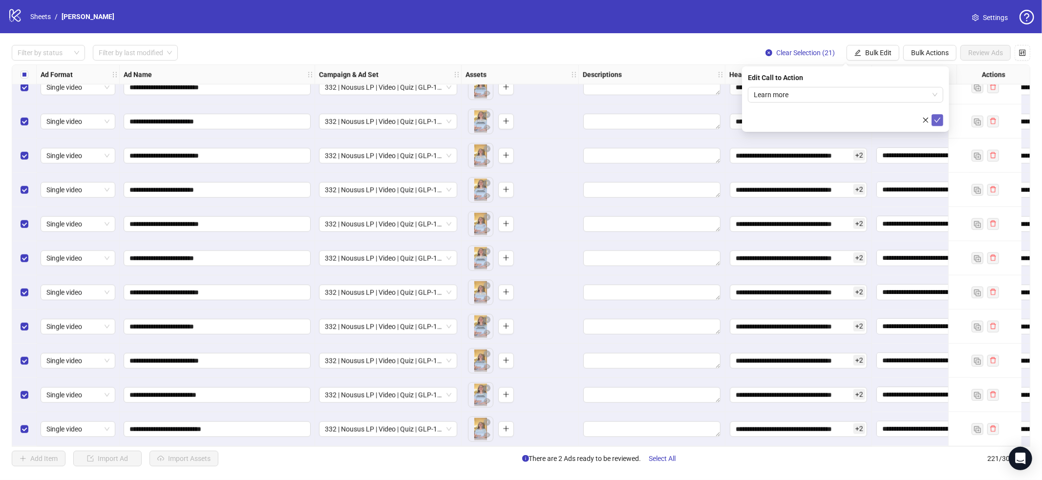
click at [941, 117] on icon "check" at bounding box center [937, 120] width 7 height 7
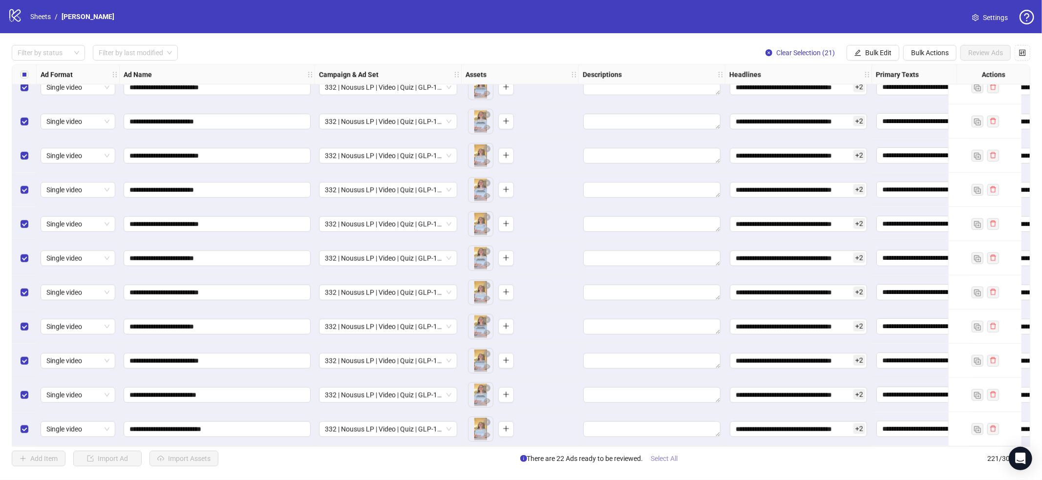
click at [678, 459] on span "Select All" at bounding box center [664, 459] width 27 height 8
click at [978, 43] on div "**********" at bounding box center [521, 255] width 1042 height 445
click at [979, 56] on span "Review Ads" at bounding box center [986, 53] width 35 height 8
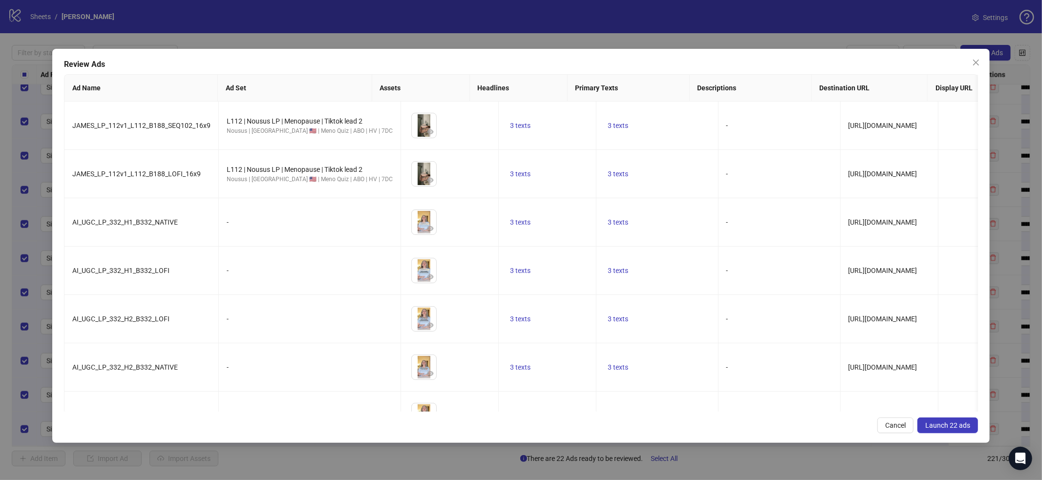
click at [950, 428] on span "Launch 22 ads" at bounding box center [948, 426] width 45 height 8
